Goal: Obtain resource: Download file/media

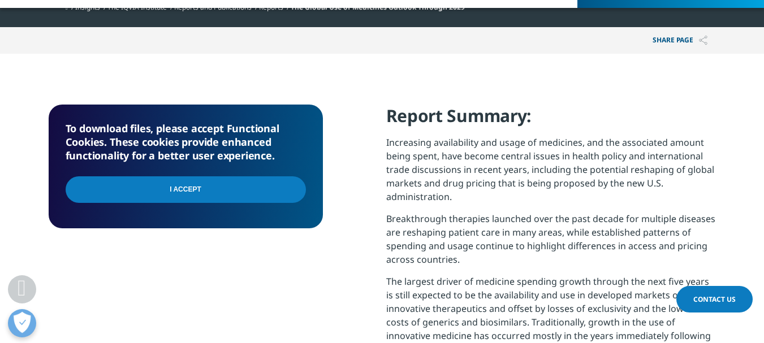
scroll to position [454, 667]
click at [217, 196] on input "I Accept" at bounding box center [186, 189] width 240 height 27
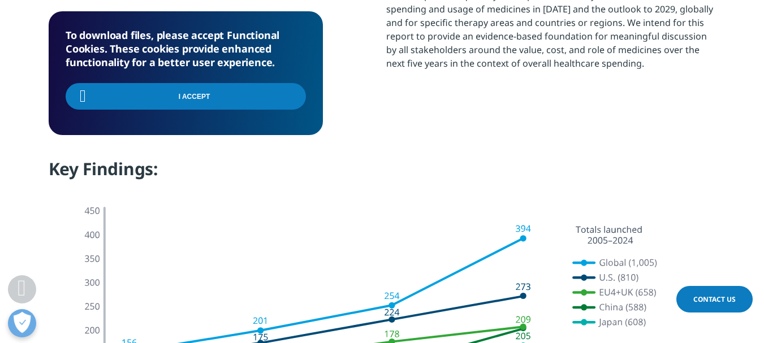
scroll to position [735, 0]
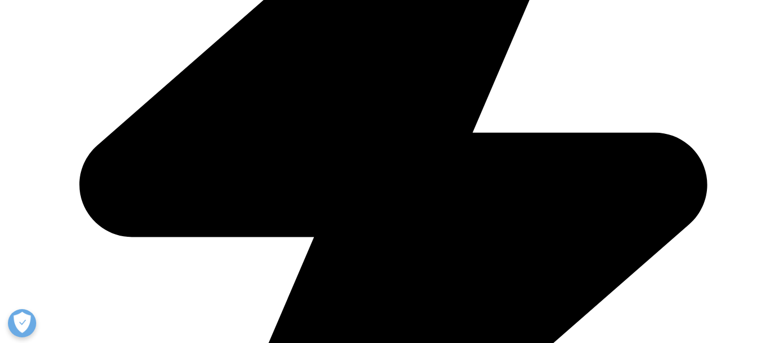
click at [131, 169] on input "First Name" at bounding box center [122, 175] width 112 height 26
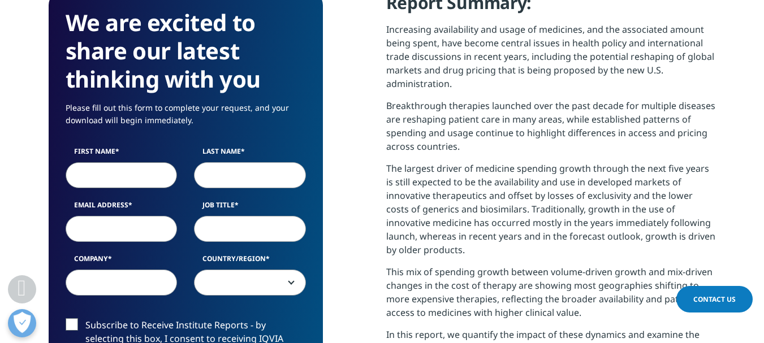
type input "Juan"
type input "Díaz"
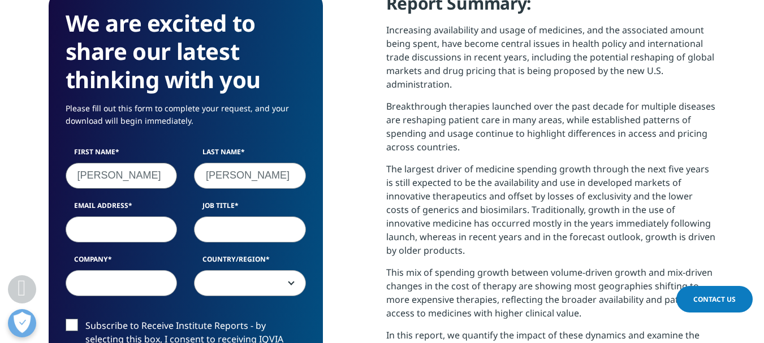
type input "jdiaztabar@gmail.com"
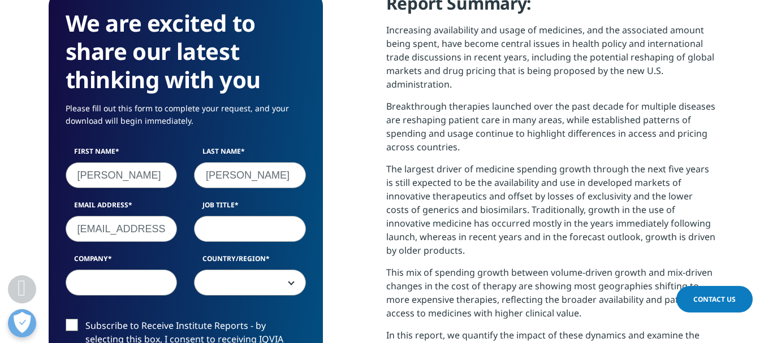
type input "Unapec"
select select "Dominican Republic"
click at [240, 233] on input "Job Title" at bounding box center [250, 229] width 112 height 26
type input "Director"
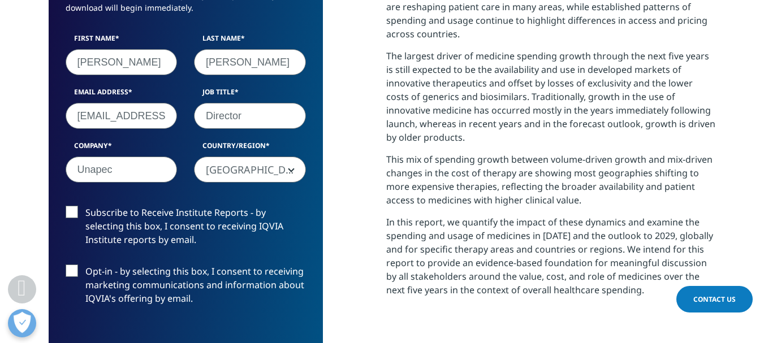
click at [131, 170] on input "Unapec" at bounding box center [122, 170] width 112 height 26
type input "U"
type input "Human PCG"
click at [73, 211] on label "Subscribe to Receive Institute Reports - by selecting this box, I consent to re…" at bounding box center [186, 229] width 240 height 47
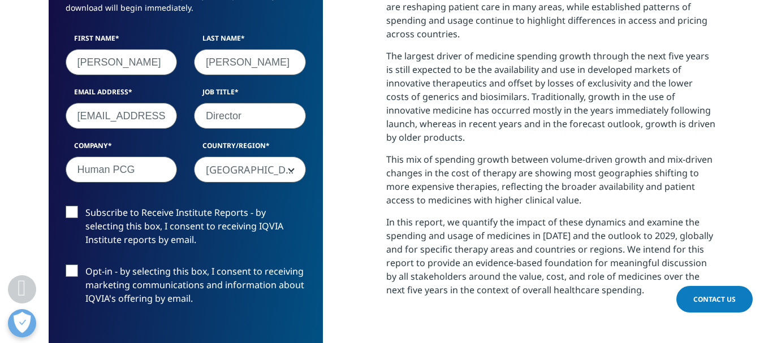
click at [85, 206] on input "Subscribe to Receive Institute Reports - by selecting this box, I consent to re…" at bounding box center [85, 206] width 0 height 0
click at [70, 270] on label "Opt-in - by selecting this box, I consent to receiving marketing communications…" at bounding box center [186, 288] width 240 height 47
click at [85, 265] on input "Opt-in - by selecting this box, I consent to receiving marketing communications…" at bounding box center [85, 265] width 0 height 0
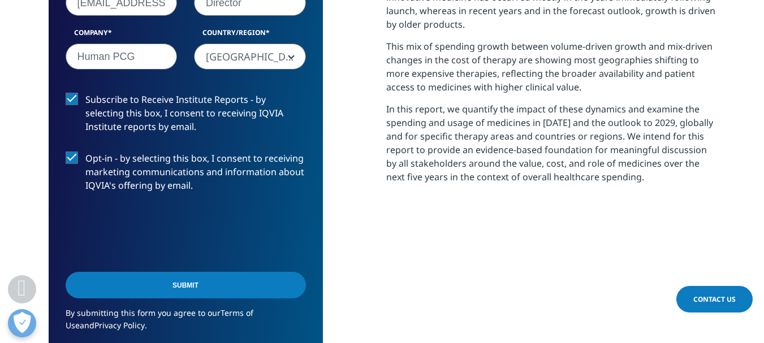
click at [185, 286] on input "Submit" at bounding box center [186, 285] width 240 height 27
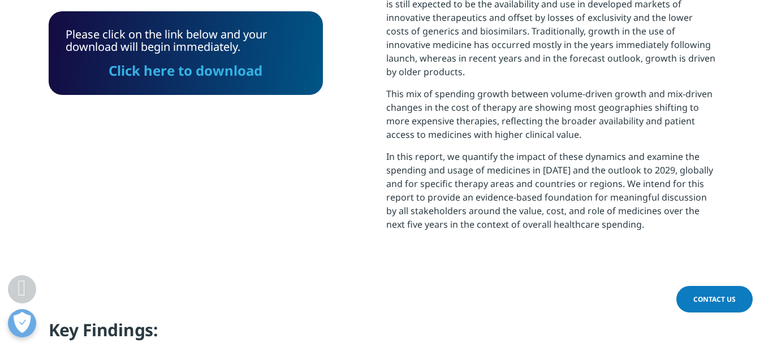
scroll to position [743, 0]
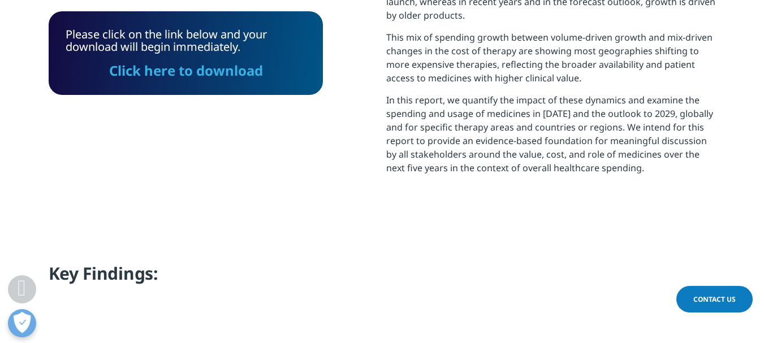
click at [196, 74] on link "Click here to download" at bounding box center [186, 70] width 154 height 19
